Goal: Contribute content

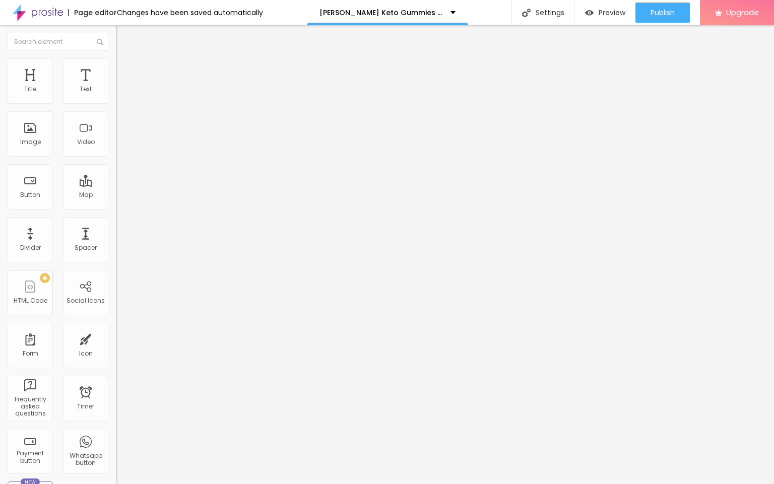
click at [116, 95] on input "entre em contato" at bounding box center [176, 90] width 121 height 10
paste input "👇❗❗𝐒𝐡𝐨𝐩𝐍𝐨𝐰❗❗👇"
type input "👇❗❗𝐒𝐡𝐨𝐩𝐍𝐨𝐰❗❗👇"
click at [116, 208] on input "https://" at bounding box center [176, 202] width 121 height 10
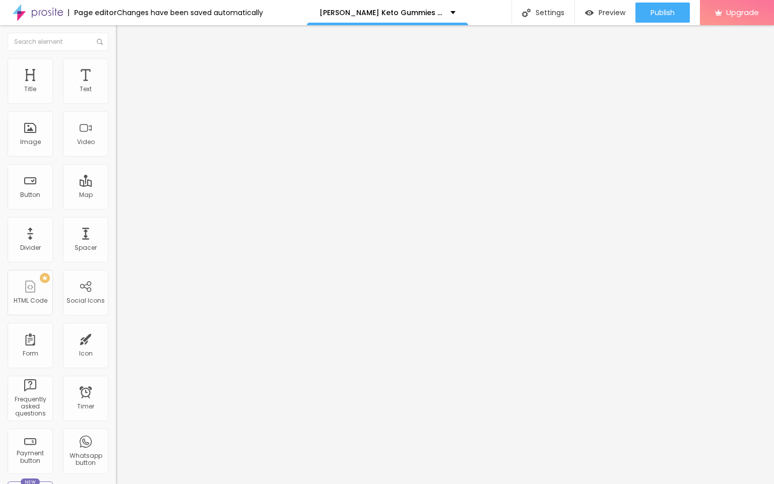
paste input "[DOMAIN_NAME][URL][PERSON_NAME]"
type input "[URL][DOMAIN_NAME][PERSON_NAME]"
click at [116, 86] on div "Change image" at bounding box center [174, 82] width 116 height 7
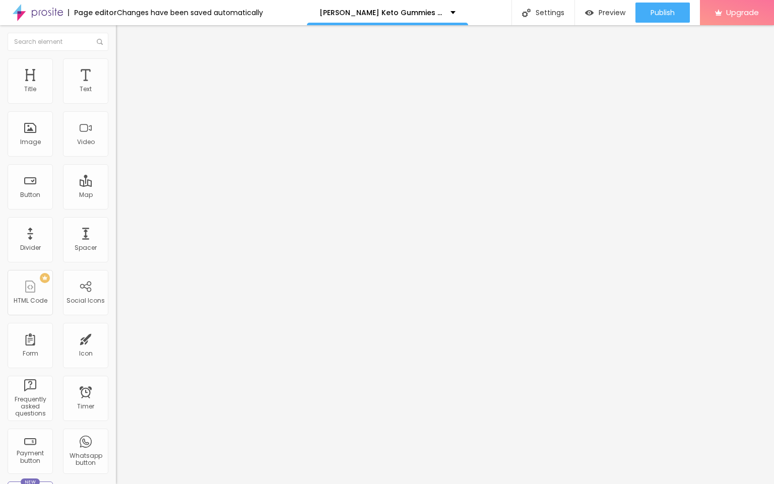
click at [116, 87] on span "Change image" at bounding box center [143, 82] width 54 height 9
click at [116, 207] on input "https://" at bounding box center [176, 201] width 121 height 10
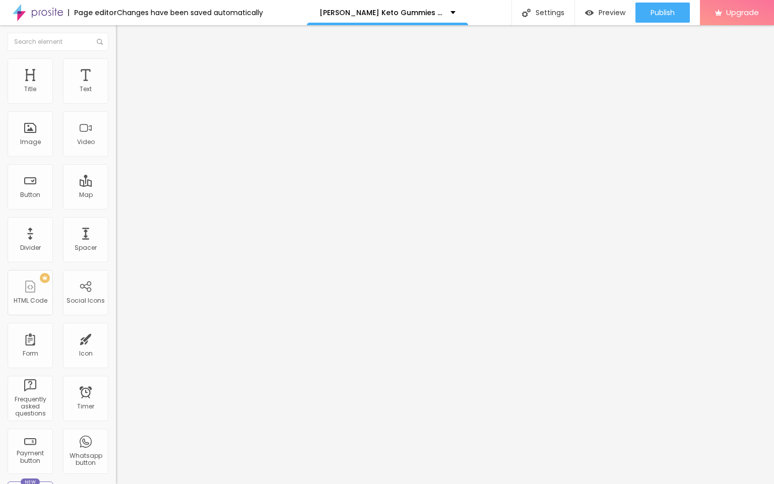
paste input "[DOMAIN_NAME][URL][PERSON_NAME]"
type input "[URL][DOMAIN_NAME][PERSON_NAME]"
click at [662, 10] on span "Publish" at bounding box center [662, 13] width 24 height 8
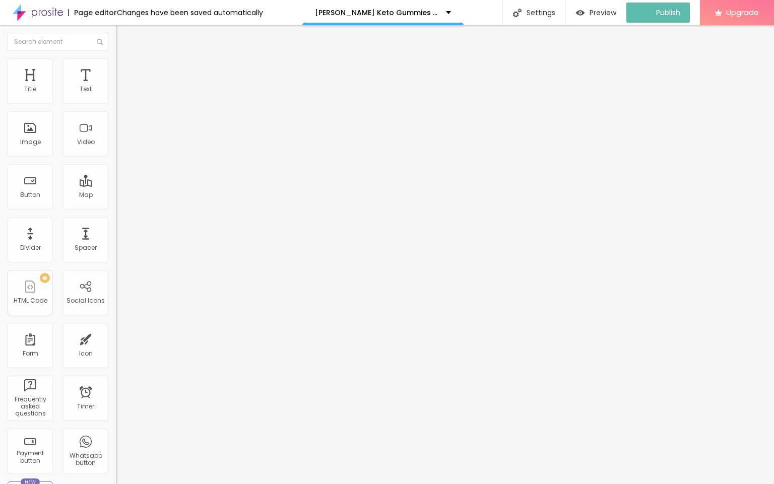
click at [44, 14] on img at bounding box center [38, 12] width 50 height 25
